Goal: Transaction & Acquisition: Download file/media

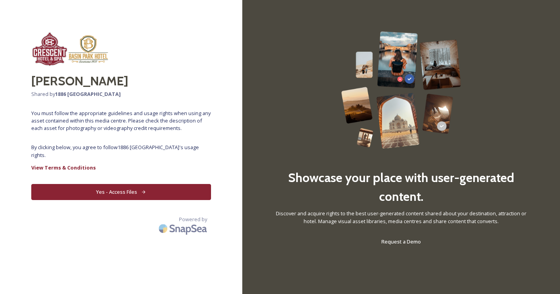
click at [172, 191] on button "Yes - Access Files" at bounding box center [121, 192] width 180 height 16
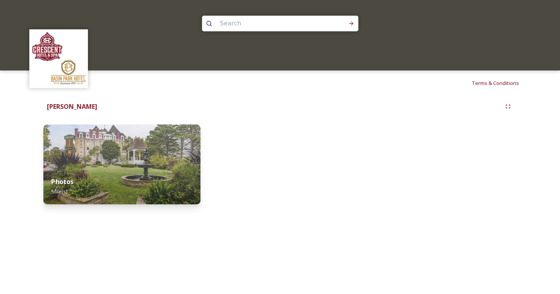
click at [113, 162] on img at bounding box center [121, 164] width 157 height 80
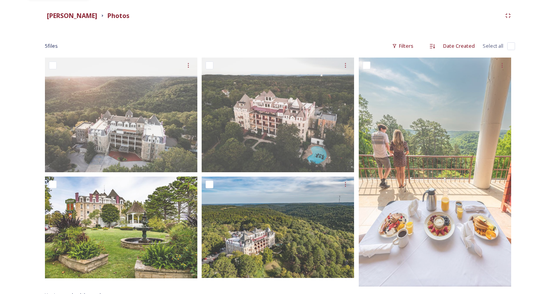
scroll to position [101, 0]
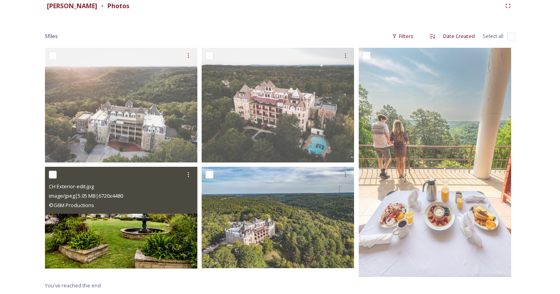
click at [139, 227] on img at bounding box center [121, 218] width 153 height 102
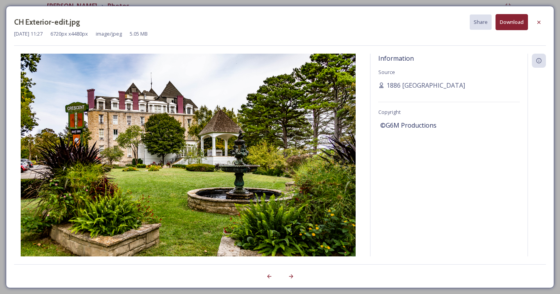
click at [518, 22] on button "Download" at bounding box center [512, 22] width 32 height 16
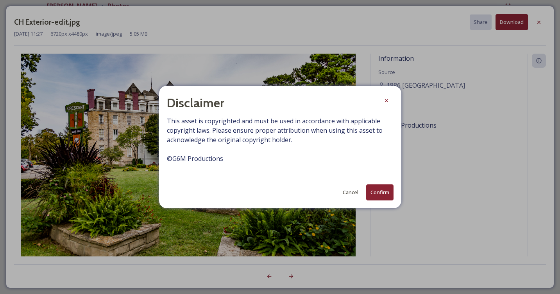
click at [383, 194] on button "Confirm" at bounding box center [379, 192] width 27 height 16
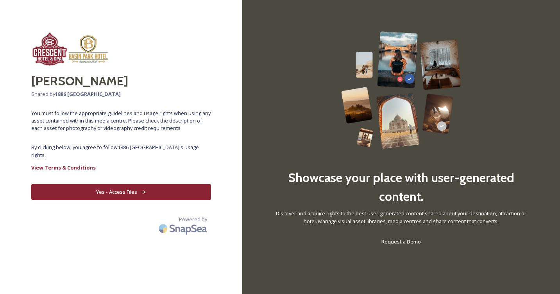
click at [119, 190] on button "Yes - Access Files" at bounding box center [121, 192] width 180 height 16
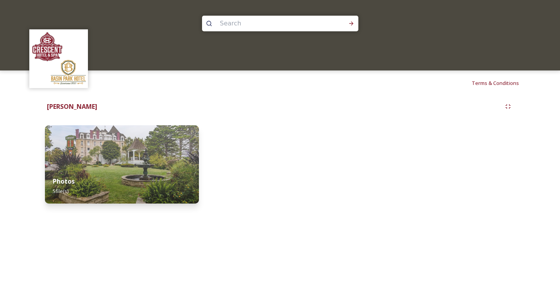
click at [119, 190] on div "Photos 5 file(s)" at bounding box center [122, 186] width 154 height 35
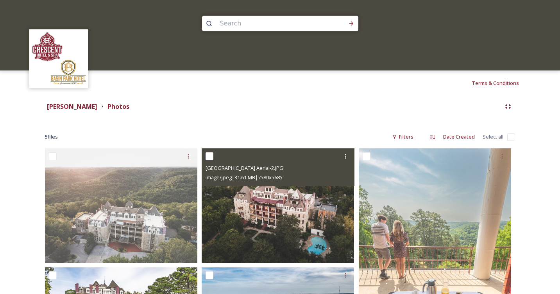
click at [242, 204] on img at bounding box center [278, 205] width 153 height 115
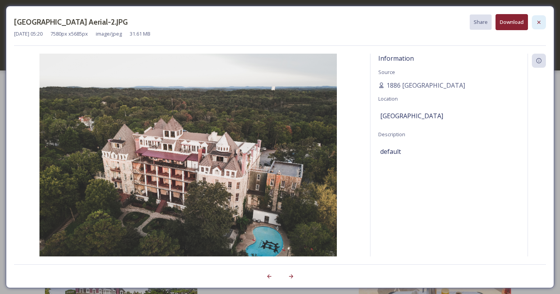
click at [541, 20] on icon at bounding box center [539, 22] width 6 height 6
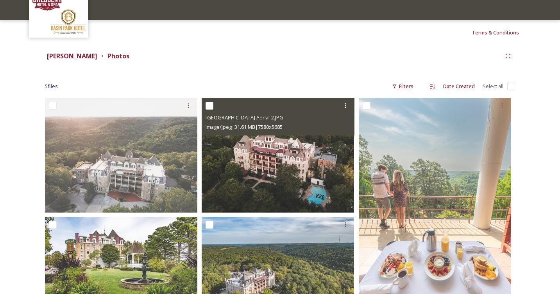
scroll to position [101, 0]
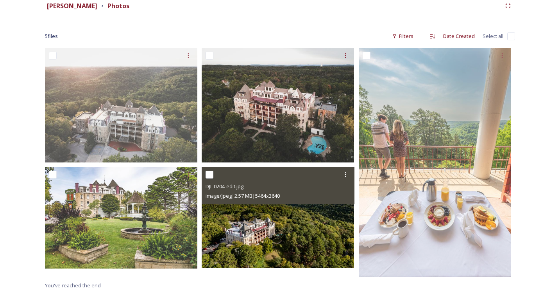
click at [283, 232] on img at bounding box center [278, 218] width 153 height 102
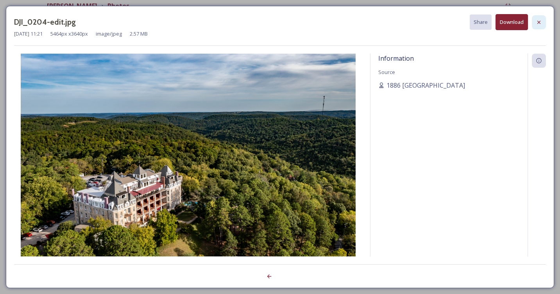
click at [539, 23] on icon at bounding box center [539, 22] width 6 height 6
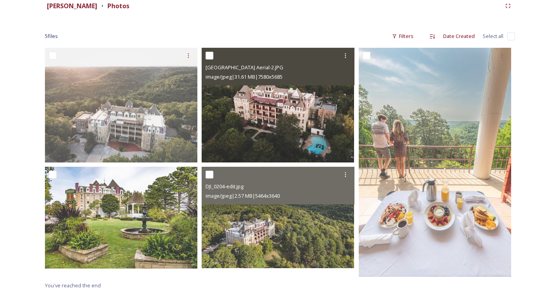
click at [279, 111] on img at bounding box center [278, 105] width 153 height 115
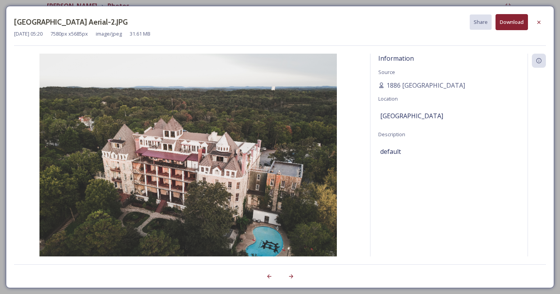
click at [512, 24] on button "Download" at bounding box center [512, 22] width 32 height 16
